Goal: Check status: Check status

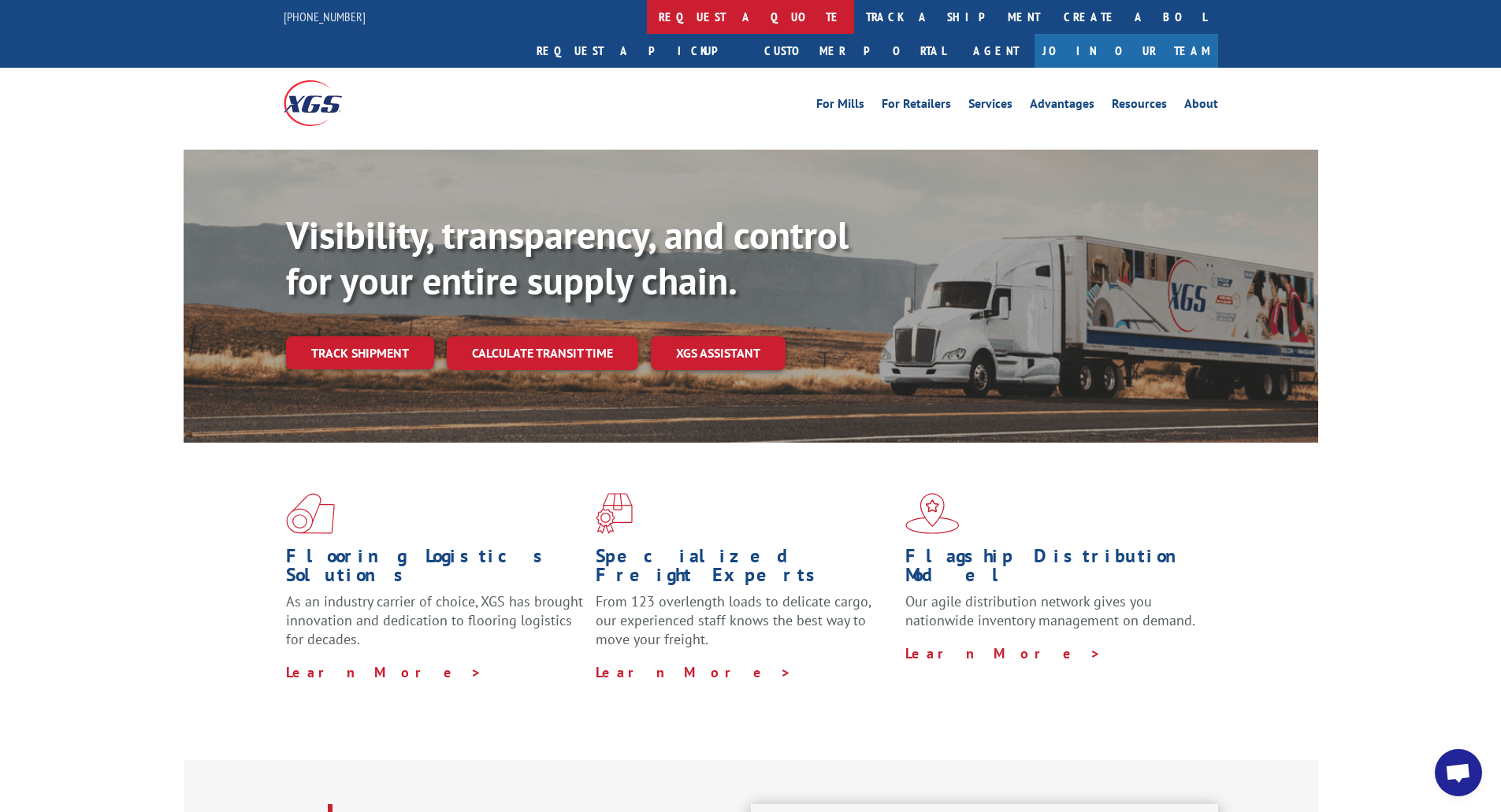
click at [646, 14] on link "request a quote" at bounding box center [750, 17] width 207 height 34
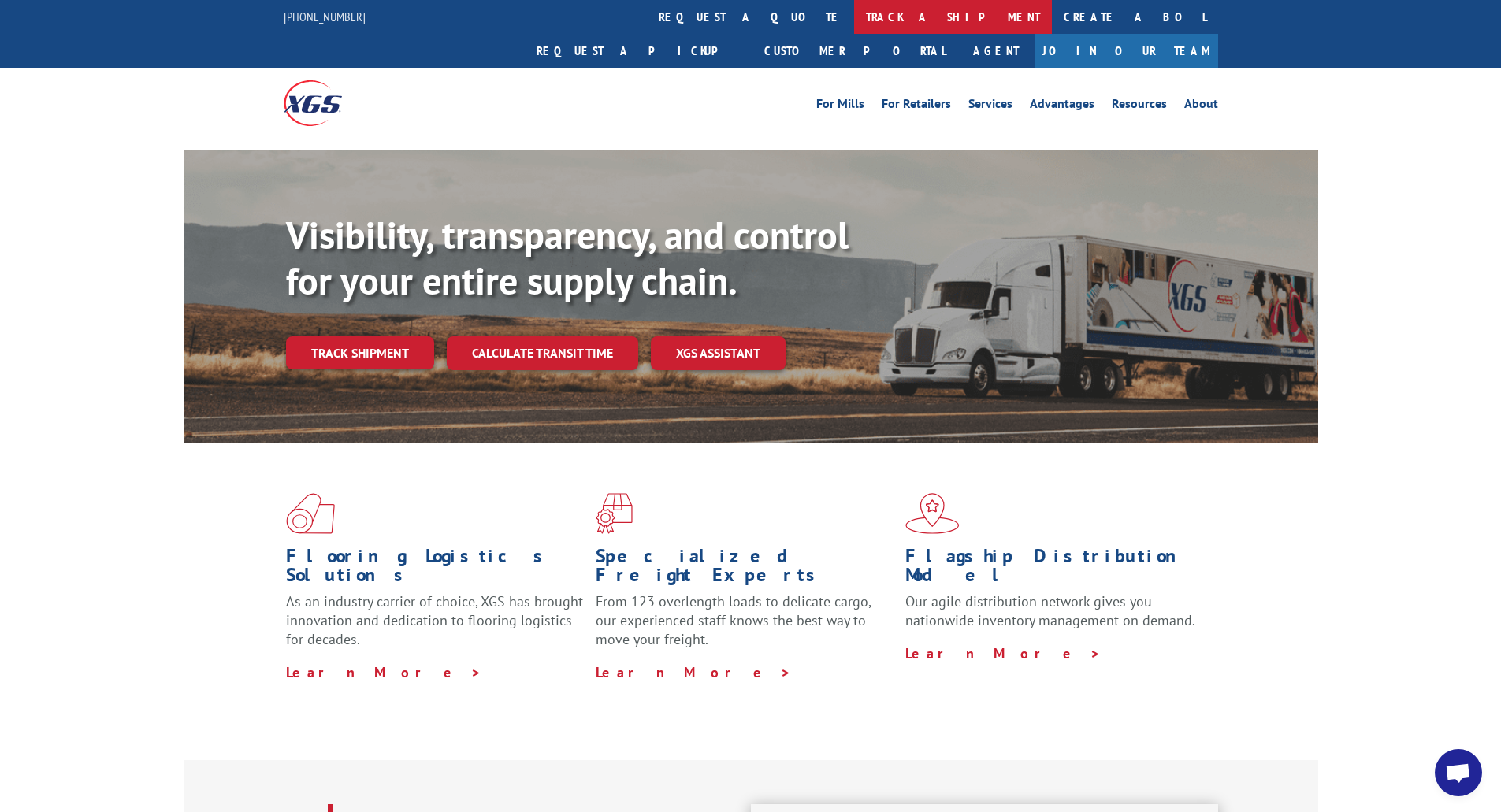
click at [854, 2] on link "track a shipment" at bounding box center [952, 17] width 198 height 34
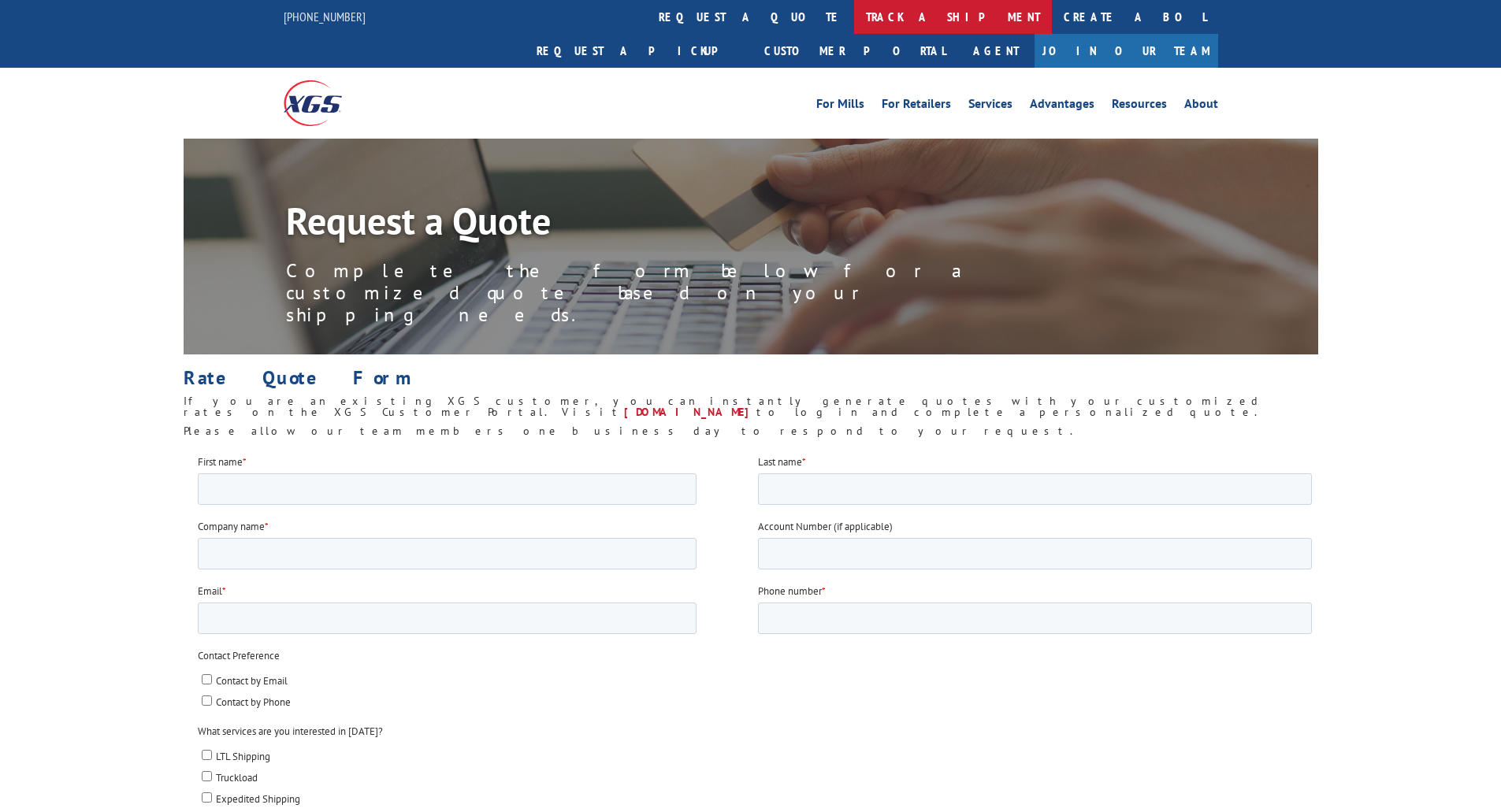
click at [854, 21] on link "track a shipment" at bounding box center [952, 17] width 198 height 34
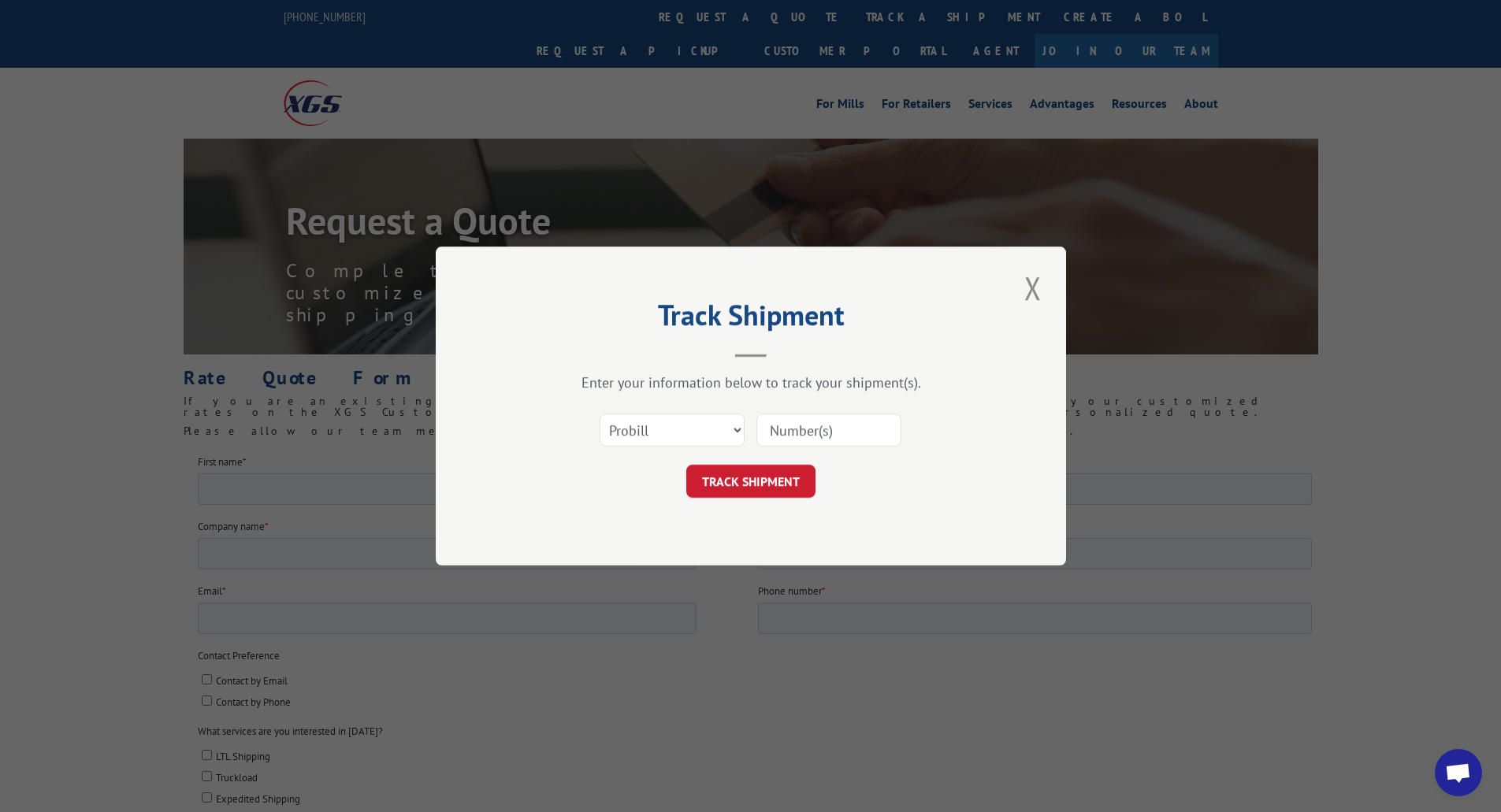
click at [808, 436] on input at bounding box center [828, 430] width 145 height 33
paste input "6200030792"
type input "6200030792"
click at [646, 431] on select "Select category... Probill BOL PO" at bounding box center [672, 430] width 145 height 33
select select "bol"
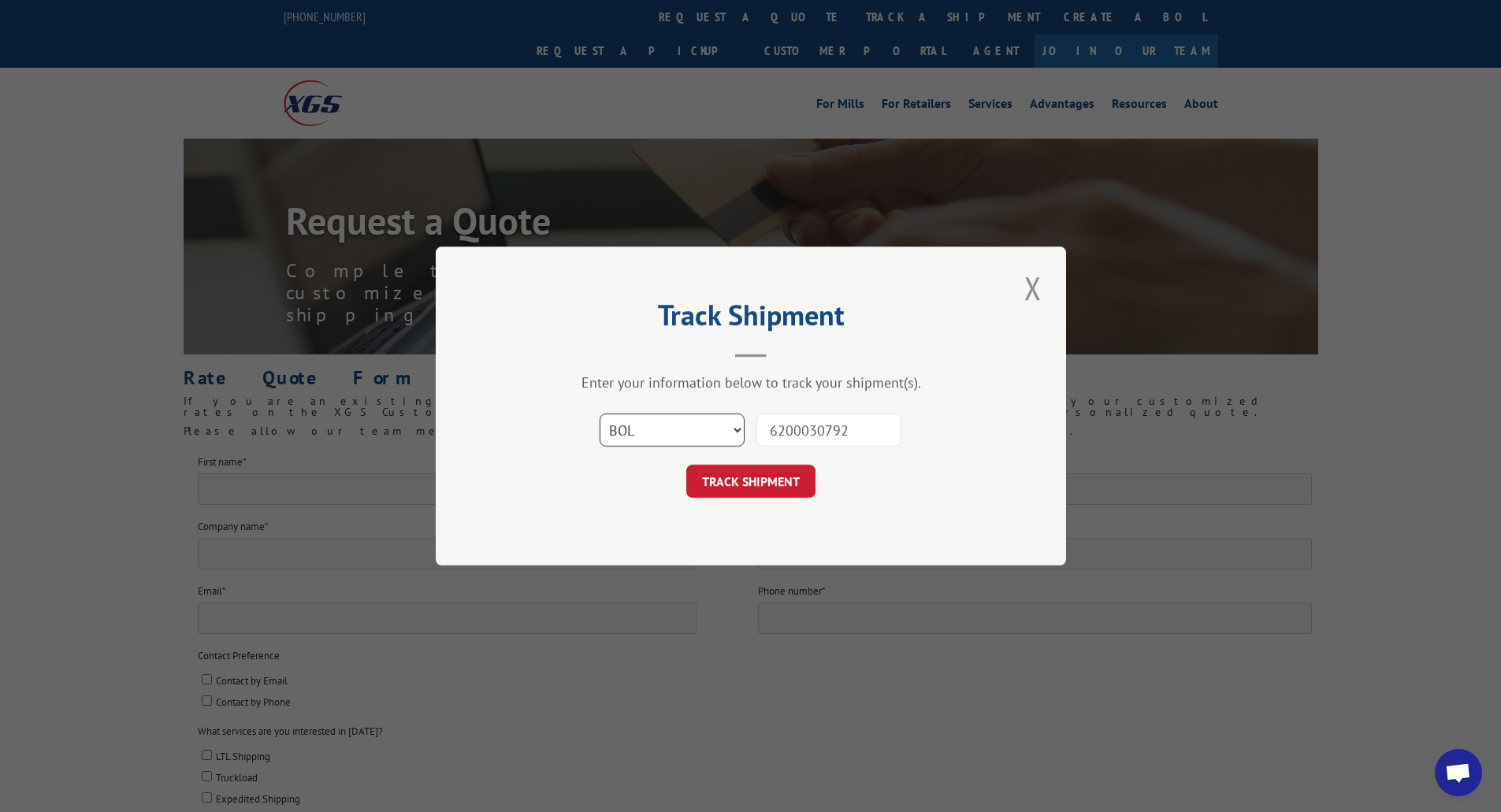
click at [600, 414] on select "Select category... Probill BOL PO" at bounding box center [672, 430] width 145 height 33
click at [776, 488] on button "TRACK SHIPMENT" at bounding box center [751, 481] width 129 height 33
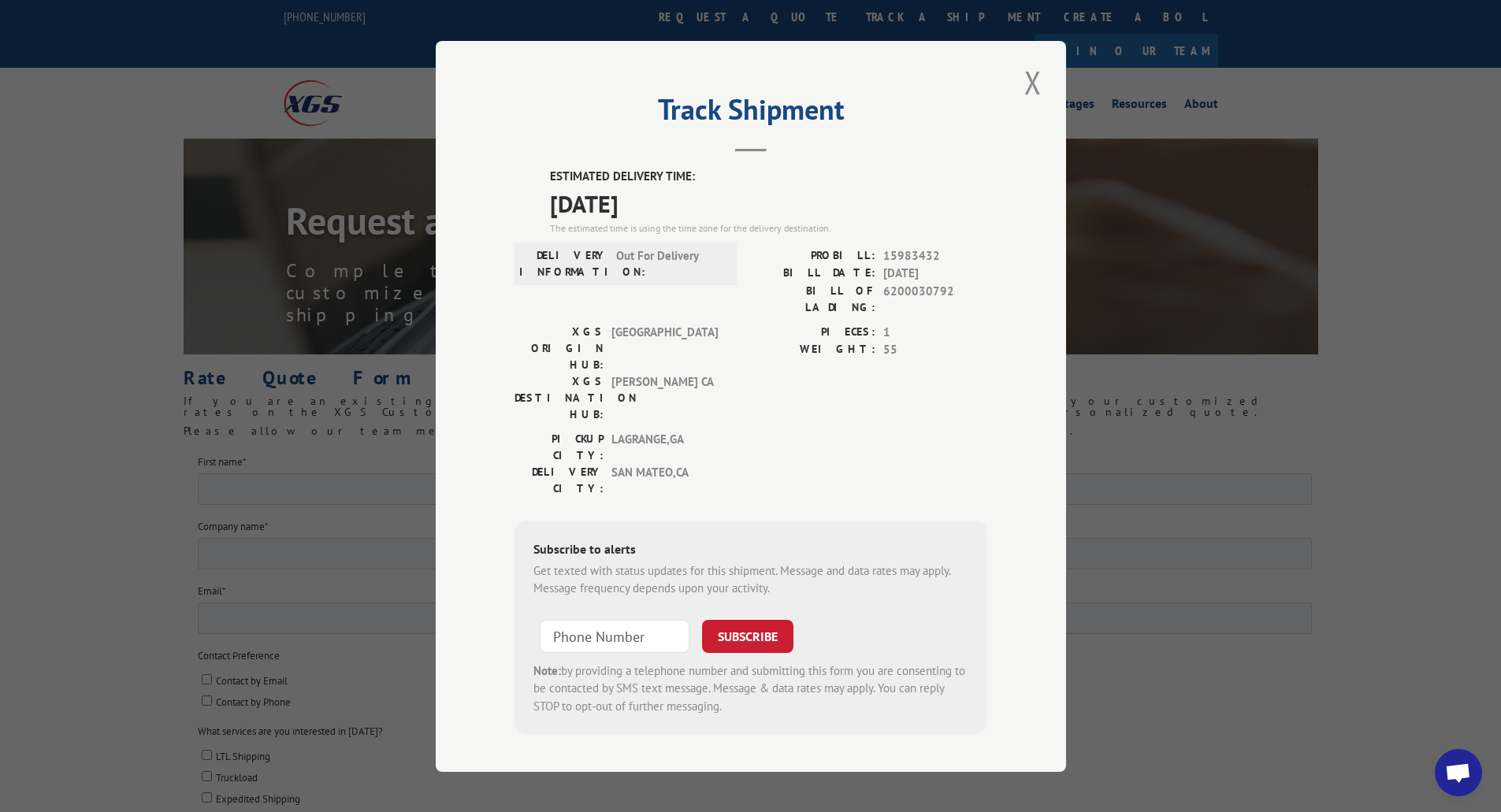
drag, startPoint x: 593, startPoint y: 217, endPoint x: 703, endPoint y: 207, distance: 110.5
click at [703, 200] on div "ESTIMATED DELIVERY TIME: 08/11/2025 The estimated time is using the time zone f…" at bounding box center [751, 451] width 472 height 567
click at [673, 220] on span "08/11/2025" at bounding box center [768, 203] width 437 height 36
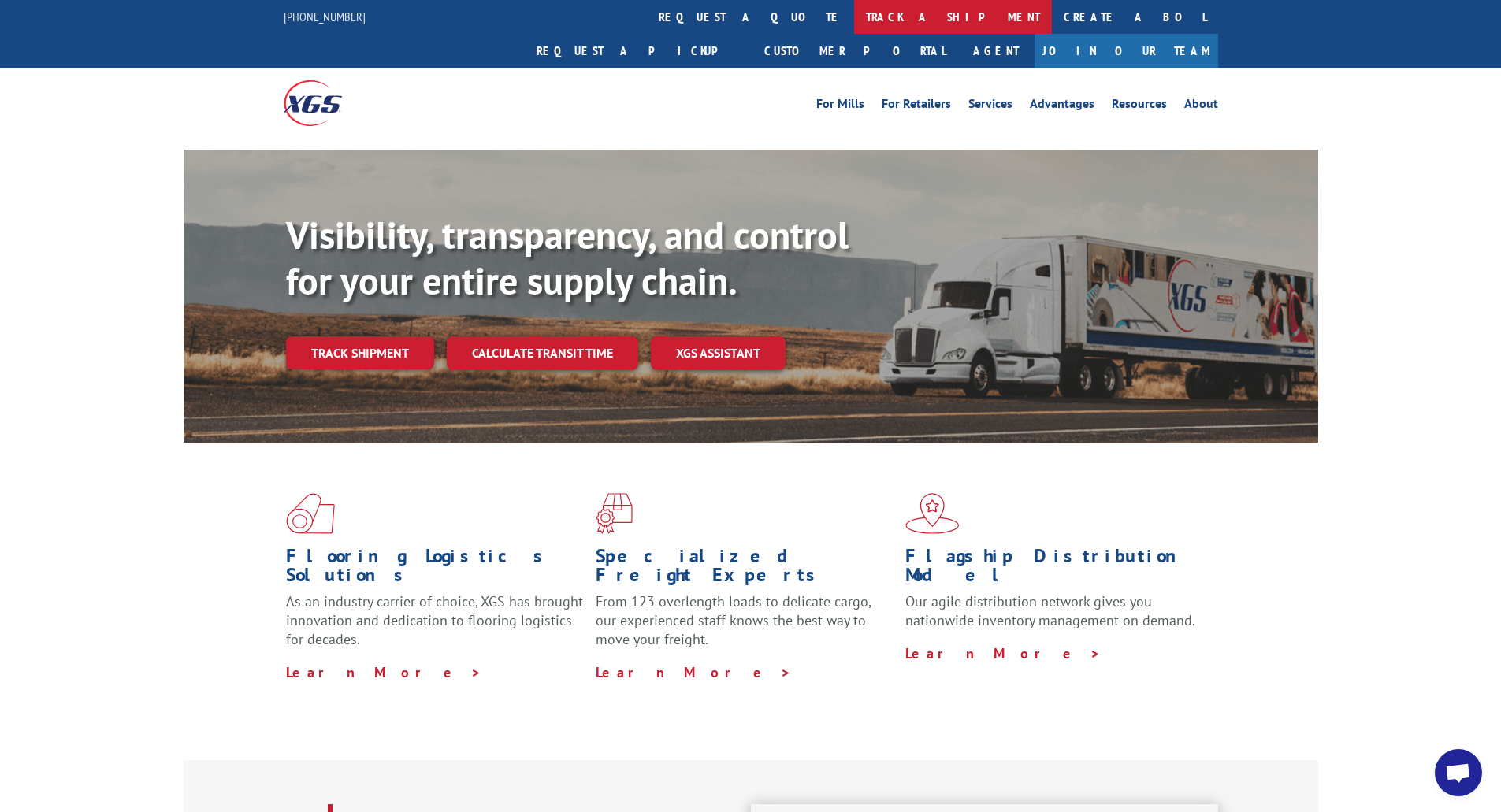
click at [854, 15] on link "track a shipment" at bounding box center [952, 17] width 198 height 34
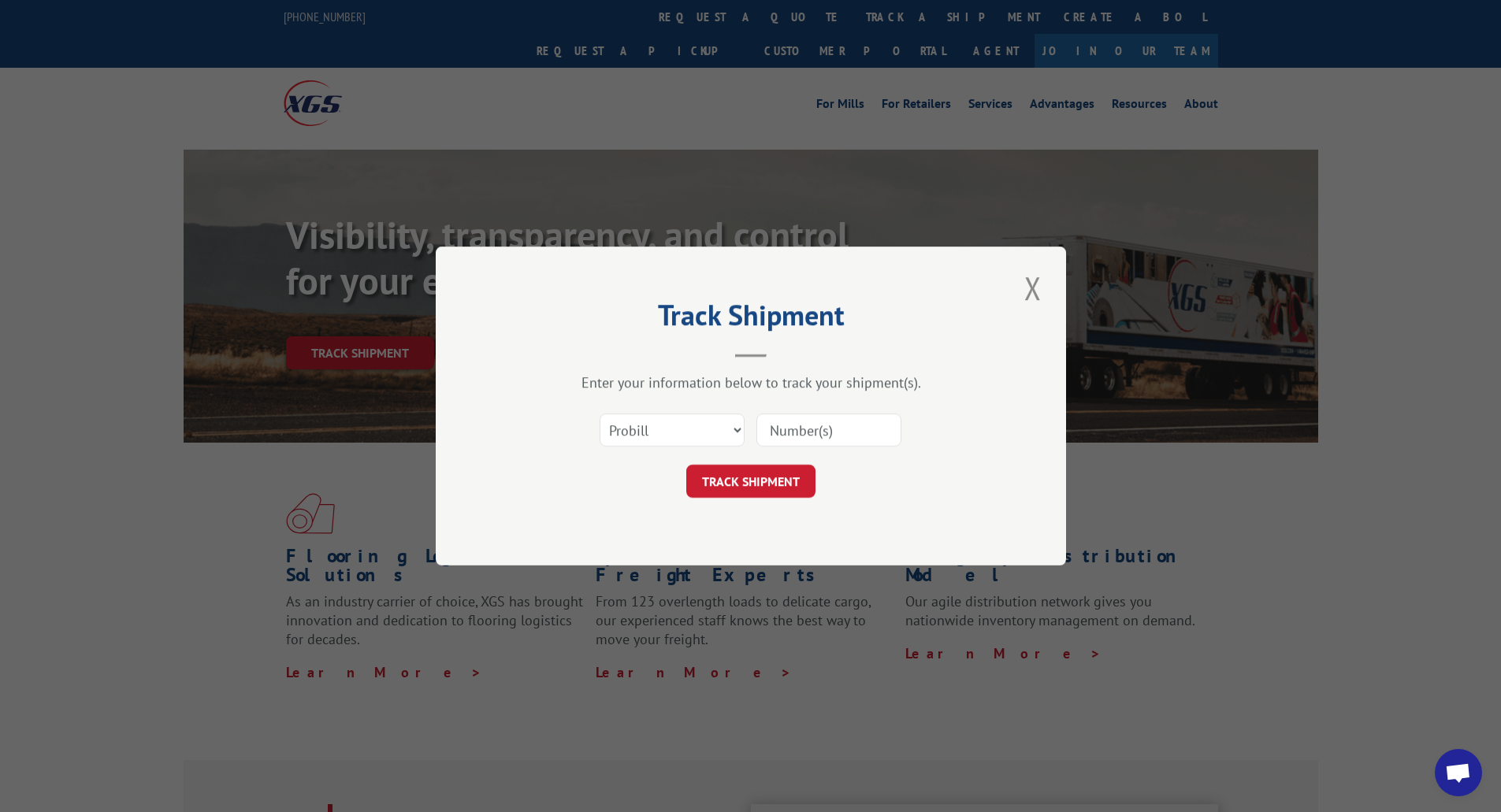
click at [787, 418] on input at bounding box center [828, 430] width 145 height 33
paste input "6200029417"
type input "6200029417"
click at [685, 432] on select "Select category... Probill BOL PO" at bounding box center [672, 430] width 145 height 33
select select "bol"
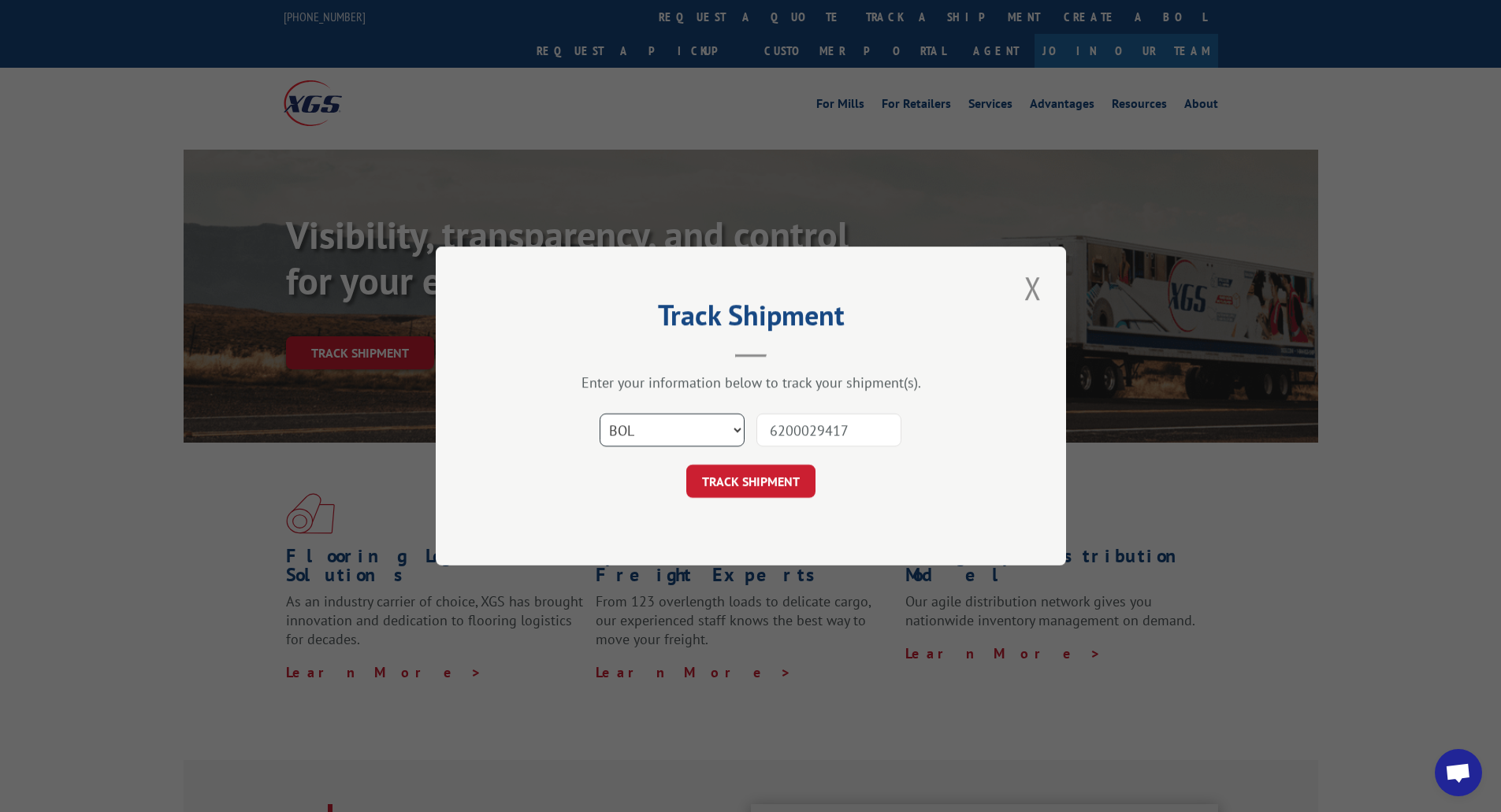
click at [600, 414] on select "Select category... Probill BOL PO" at bounding box center [672, 430] width 145 height 33
click at [760, 488] on button "TRACK SHIPMENT" at bounding box center [751, 481] width 129 height 33
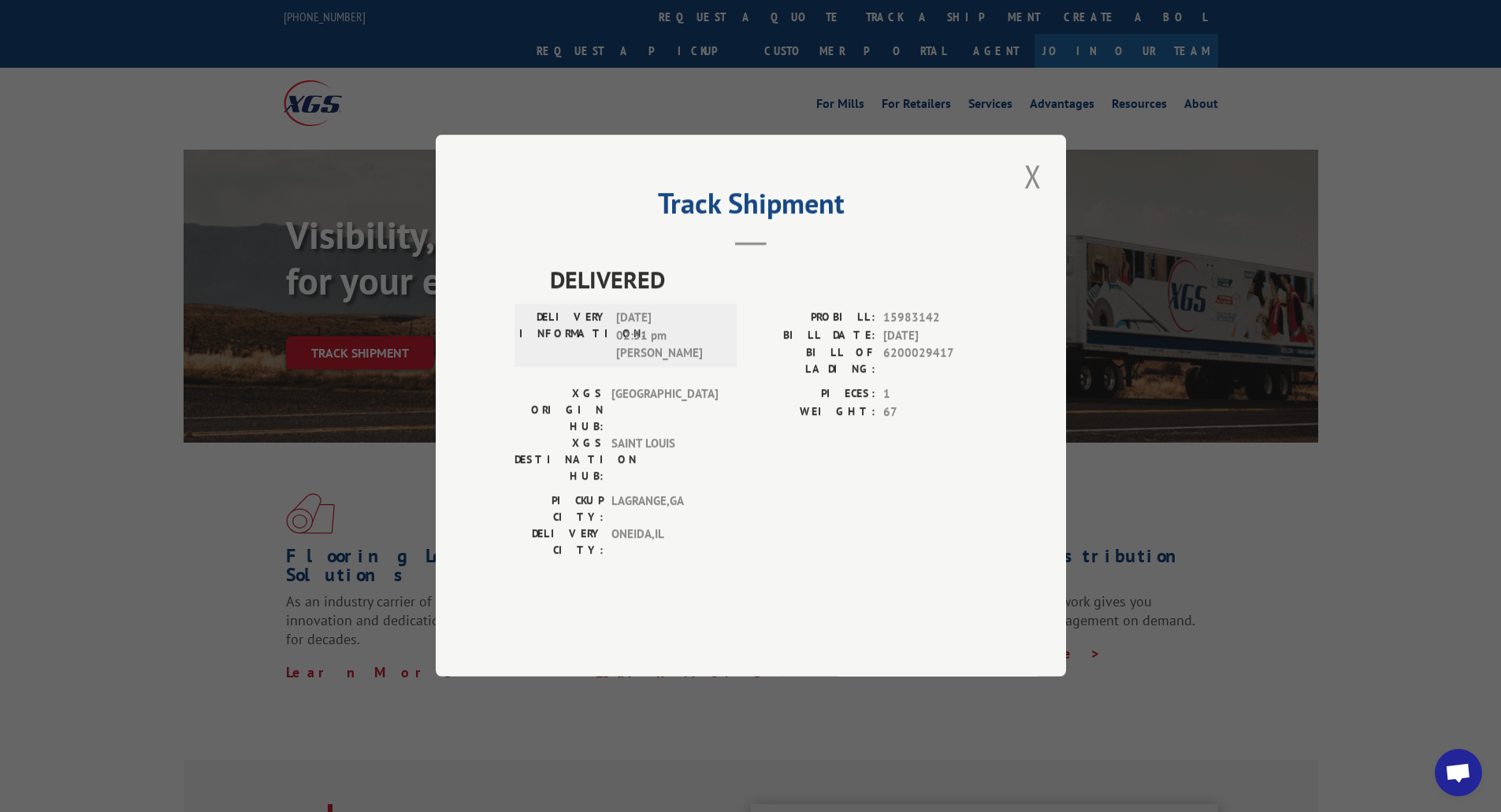
click at [1036, 198] on button "Close modal" at bounding box center [1033, 176] width 27 height 43
